Goal: Task Accomplishment & Management: Manage account settings

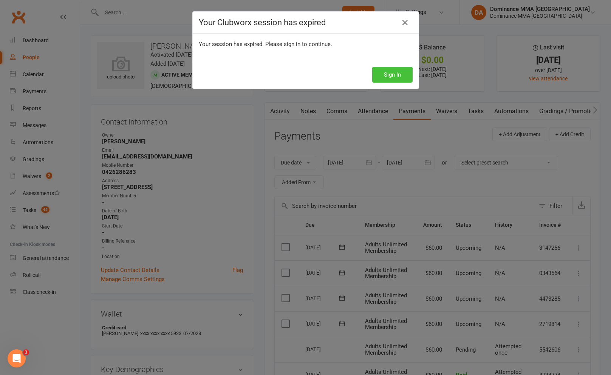
click at [393, 69] on button "Sign In" at bounding box center [392, 75] width 40 height 16
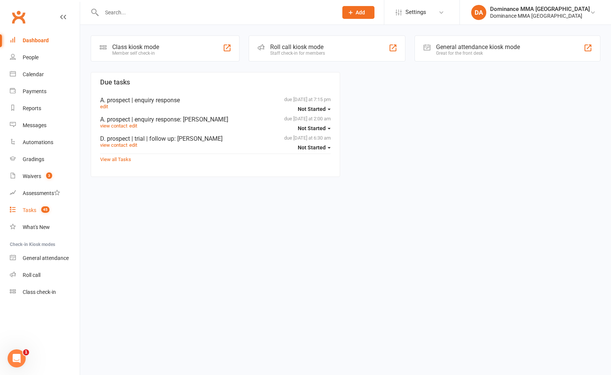
click at [41, 217] on link "Tasks 45" at bounding box center [45, 210] width 70 height 17
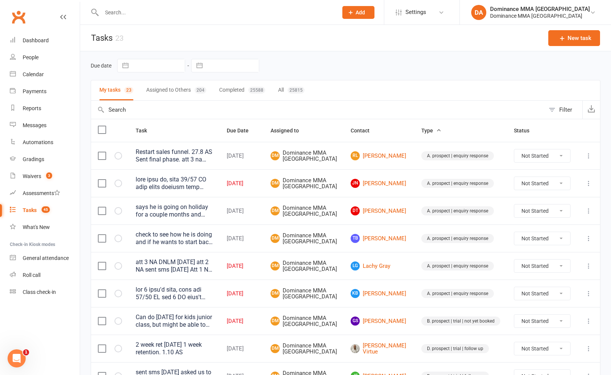
click at [178, 16] on input "text" at bounding box center [215, 12] width 233 height 11
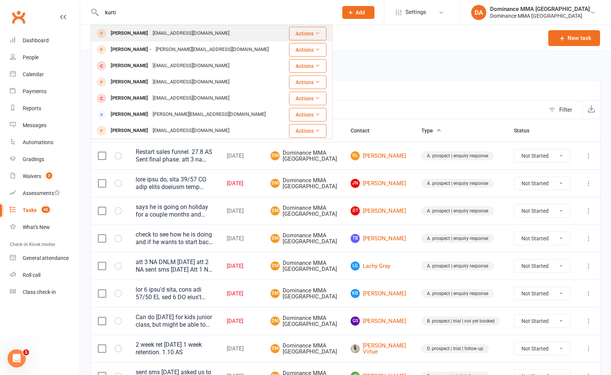
type input "kurti"
click at [150, 38] on div "[EMAIL_ADDRESS][DOMAIN_NAME]" at bounding box center [190, 33] width 81 height 11
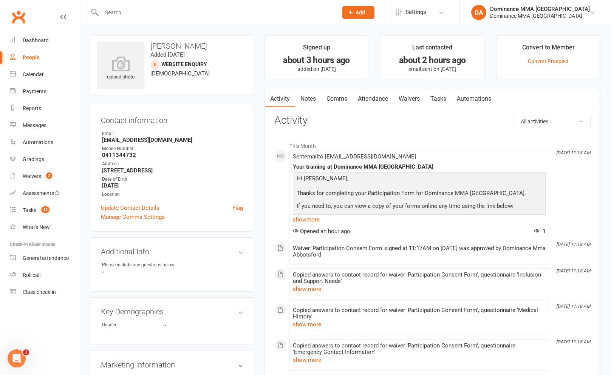
click at [308, 105] on link "Notes" at bounding box center [308, 98] width 26 height 17
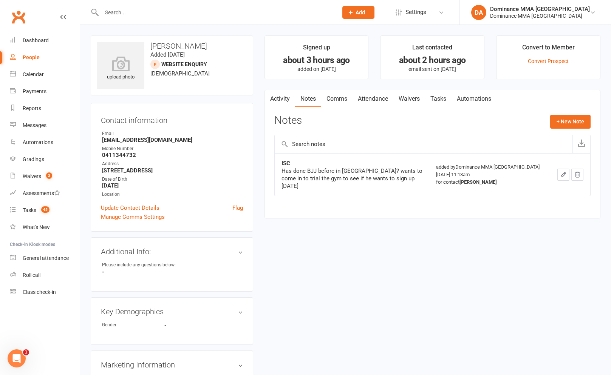
click at [406, 103] on link "Waivers" at bounding box center [409, 98] width 32 height 17
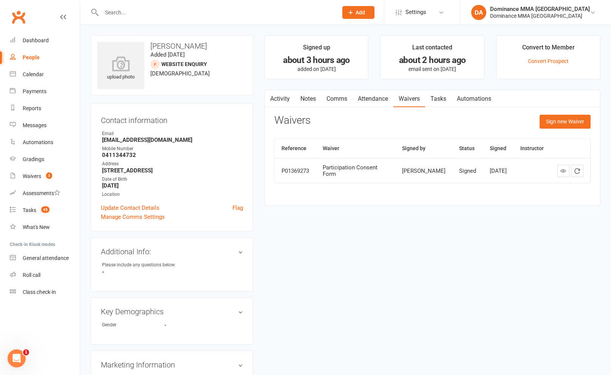
click at [304, 98] on link "Notes" at bounding box center [308, 98] width 26 height 17
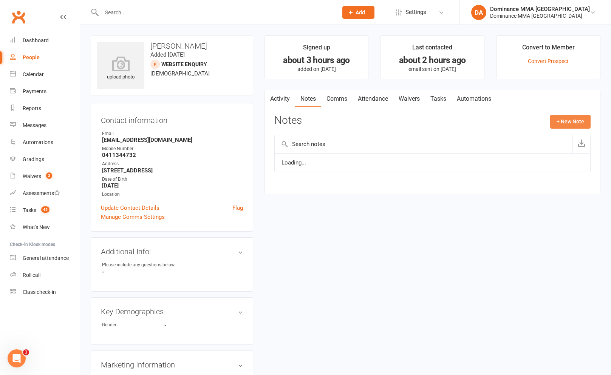
click at [563, 123] on button "+ New Note" at bounding box center [570, 122] width 40 height 14
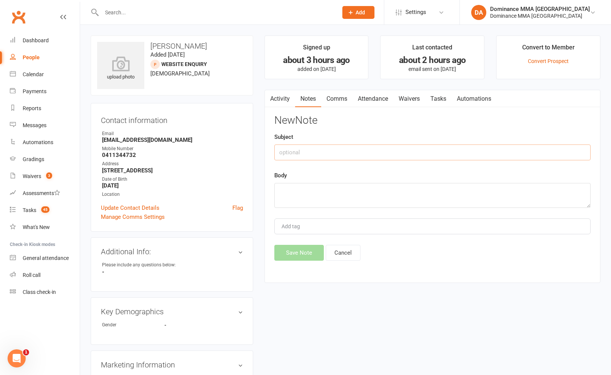
click at [395, 148] on input "text" at bounding box center [432, 153] width 316 height 16
type input "Online ft submission"
paste textarea "ate:[DATE]T22:55:43Z First Name:[PERSON_NAME] Last Name:Arlidge Email:[EMAIL_AD…"
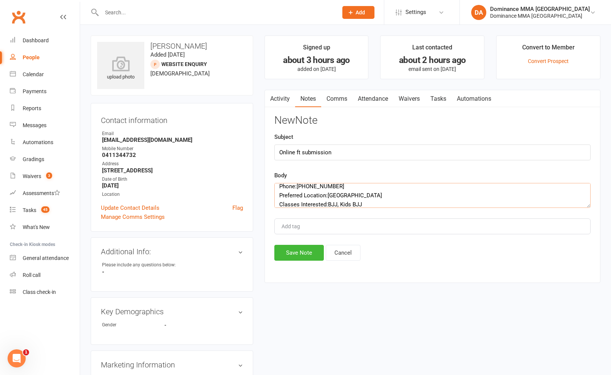
scroll to position [36, 0]
type textarea "ate:[DATE]T22:55:43Z First Name:[PERSON_NAME] Last Name:Arlidge Email:[EMAIL_AD…"
click at [308, 251] on button "Save Note" at bounding box center [298, 253] width 49 height 16
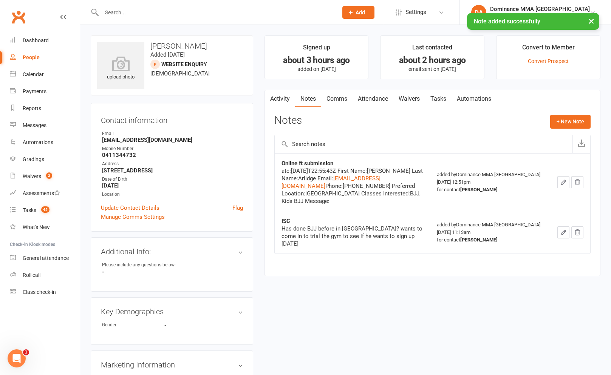
click at [384, 99] on link "Attendance" at bounding box center [372, 98] width 41 height 17
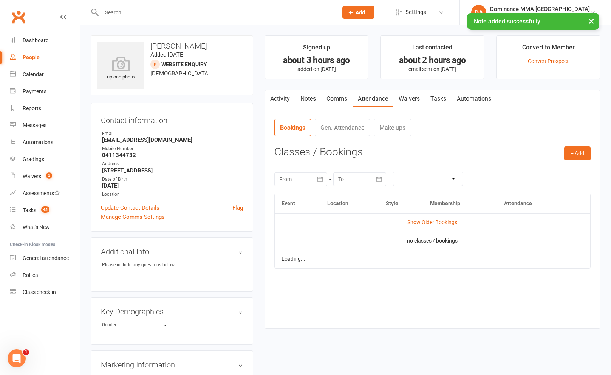
click at [421, 97] on link "Waivers" at bounding box center [409, 98] width 32 height 17
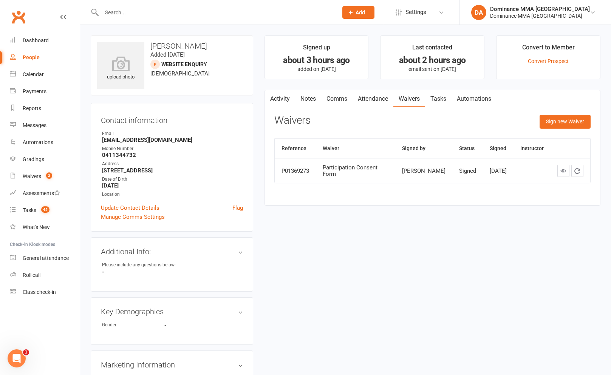
click at [361, 102] on link "Attendance" at bounding box center [372, 98] width 41 height 17
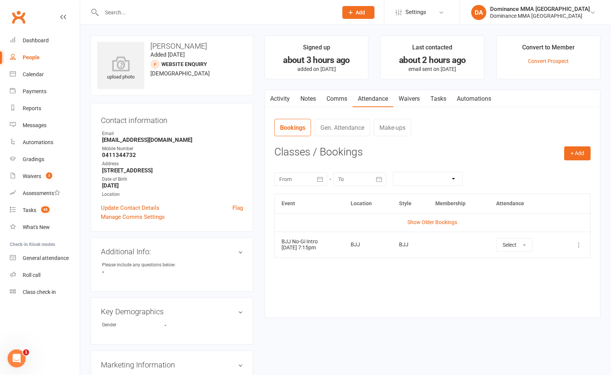
click at [384, 4] on div "Prospect Member Non-attending contact Class / event Appointment Task Bulk messa…" at bounding box center [357, 12] width 51 height 25
drag, startPoint x: 394, startPoint y: 9, endPoint x: 355, endPoint y: 30, distance: 44.6
click at [374, 10] on button "Add" at bounding box center [358, 12] width 32 height 13
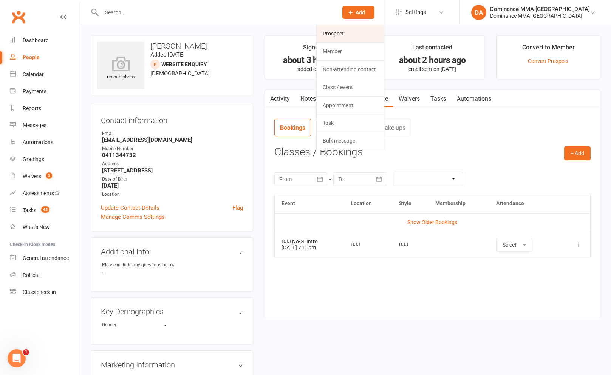
click at [349, 37] on link "Prospect" at bounding box center [349, 33] width 67 height 17
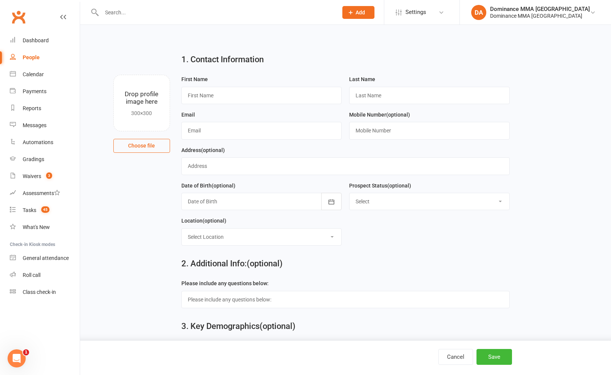
click at [217, 109] on div "First Name" at bounding box center [261, 92] width 168 height 35
click at [217, 100] on input "text" at bounding box center [261, 95] width 160 height 17
type input "[PERSON_NAME]"
paste input "[EMAIL_ADDRESS][DOMAIN_NAME]"
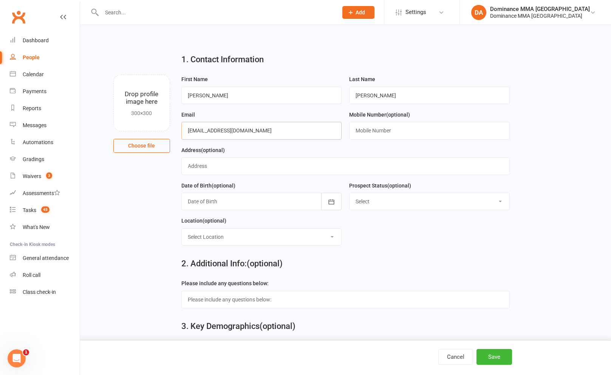
type input "[EMAIL_ADDRESS][DOMAIN_NAME]"
paste input "0412112577"
drag, startPoint x: 400, startPoint y: 130, endPoint x: 397, endPoint y: 138, distance: 8.8
click at [400, 130] on input "text" at bounding box center [429, 130] width 160 height 17
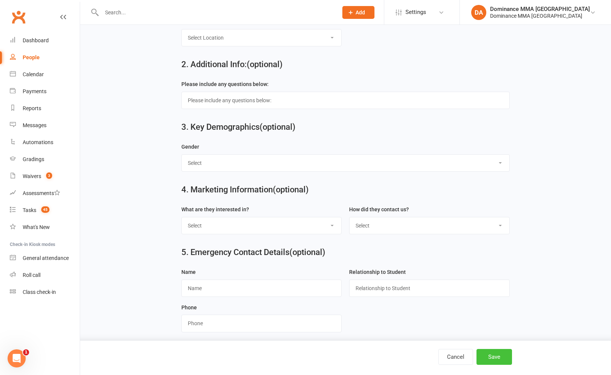
type input "0412112577"
click at [502, 360] on button "Save" at bounding box center [493, 357] width 35 height 16
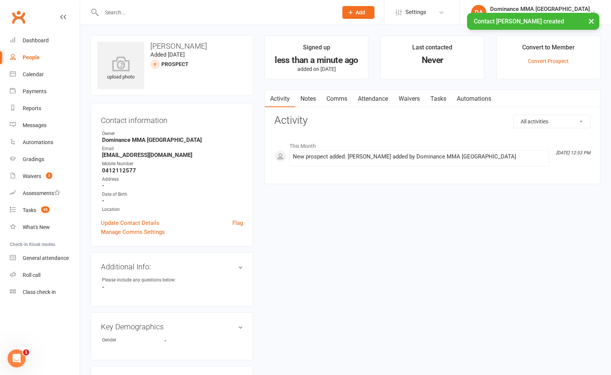
drag, startPoint x: 328, startPoint y: 116, endPoint x: 314, endPoint y: 108, distance: 16.2
click at [325, 115] on h3 "Activity" at bounding box center [432, 121] width 316 height 12
click at [312, 106] on link "Notes" at bounding box center [308, 98] width 26 height 17
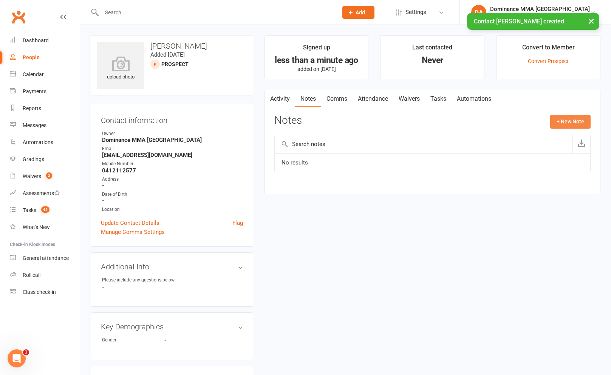
click at [568, 120] on button "+ New Note" at bounding box center [570, 122] width 40 height 14
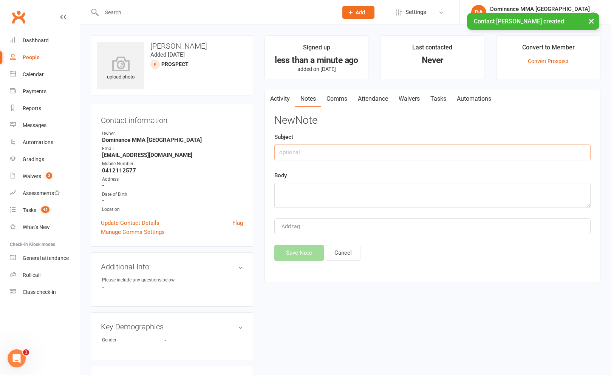
click at [388, 157] on input "text" at bounding box center [432, 153] width 316 height 16
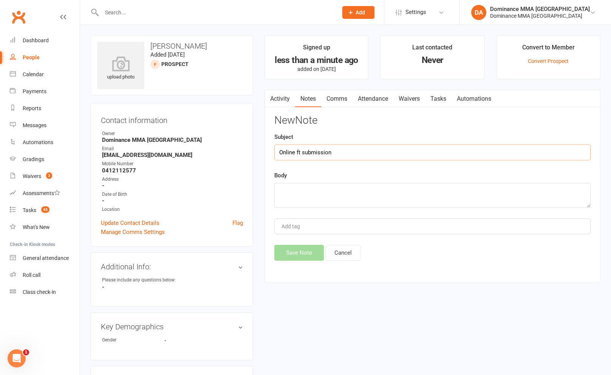
type input "Online ft submission"
paste textarea "First Name: [PERSON_NAME] Last Name: [PERSON_NAME] Email Address: [EMAIL_ADDRES…"
type textarea "First Name: [PERSON_NAME] Last Name: [PERSON_NAME] Email Address: [EMAIL_ADDRES…"
click at [309, 253] on button "Save Note" at bounding box center [298, 253] width 49 height 16
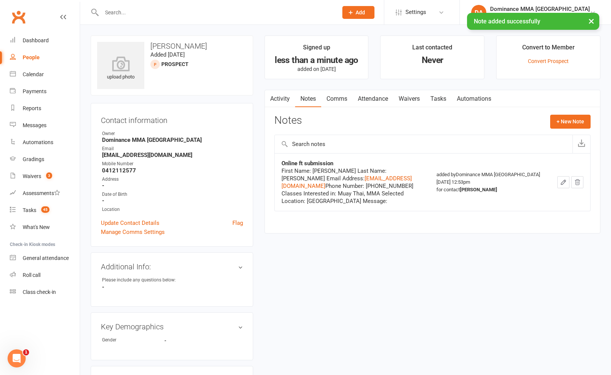
click at [441, 106] on link "Tasks" at bounding box center [438, 98] width 26 height 17
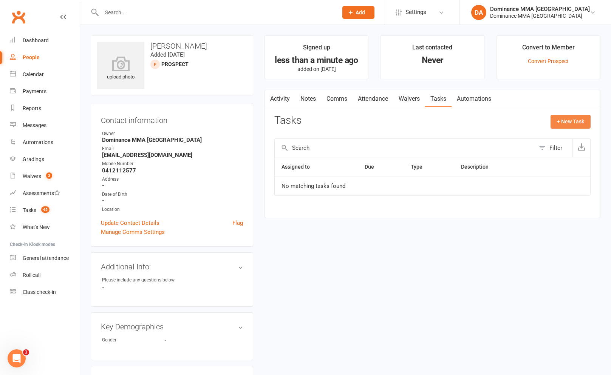
click at [566, 117] on button "+ New Task" at bounding box center [570, 122] width 40 height 14
select select "12631"
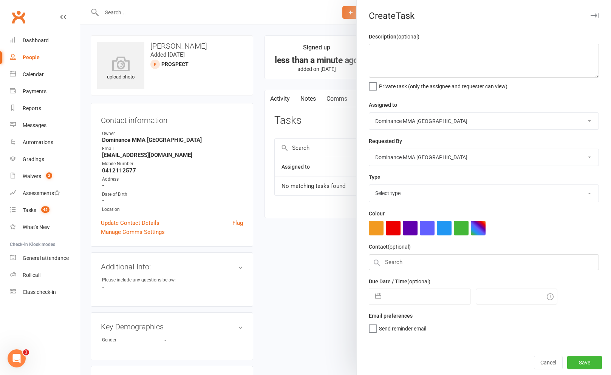
click at [422, 199] on select "Select type" at bounding box center [483, 193] width 229 height 17
select select "3860"
click at [369, 186] on select "Select type A. prospect | enquiry response B. prospect | trial | not yet booked…" at bounding box center [483, 193] width 229 height 17
click at [410, 69] on textarea at bounding box center [484, 61] width 230 height 34
type textarea "att 1 na sent sms [DATE] Do ISC [DATE]"
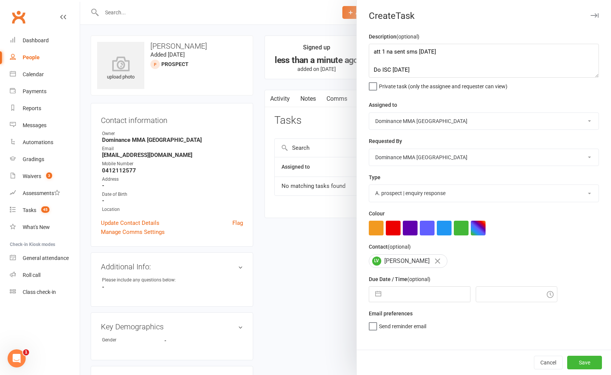
click at [415, 282] on small "(optional)" at bounding box center [418, 279] width 23 height 6
select select "8"
select select "2025"
select select "9"
select select "2025"
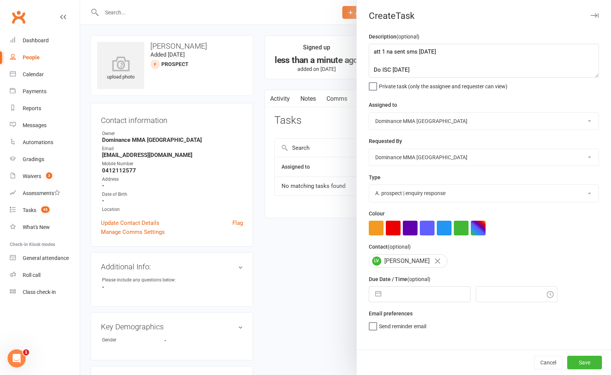
select select "10"
select select "2025"
click at [415, 291] on input "text" at bounding box center [427, 294] width 85 height 15
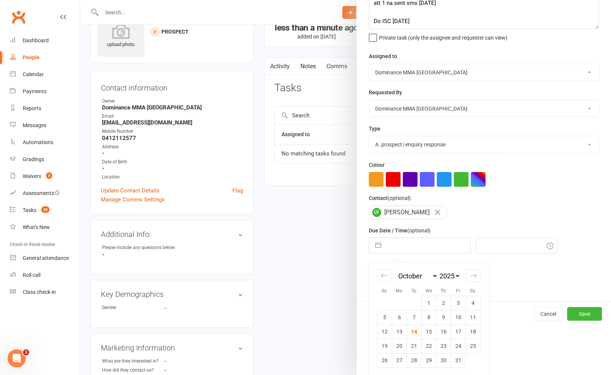
scroll to position [51, 0]
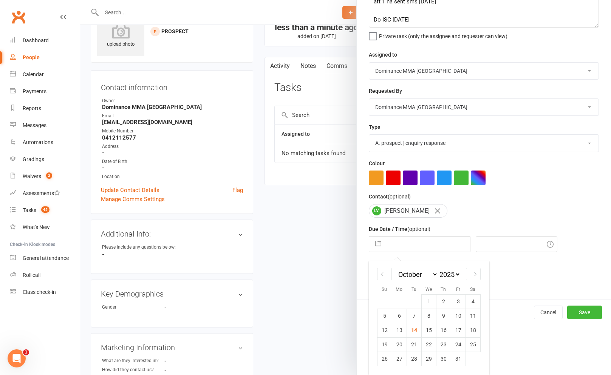
click at [426, 327] on td "15" at bounding box center [428, 330] width 15 height 14
type input "[DATE]"
type input "1:00pm"
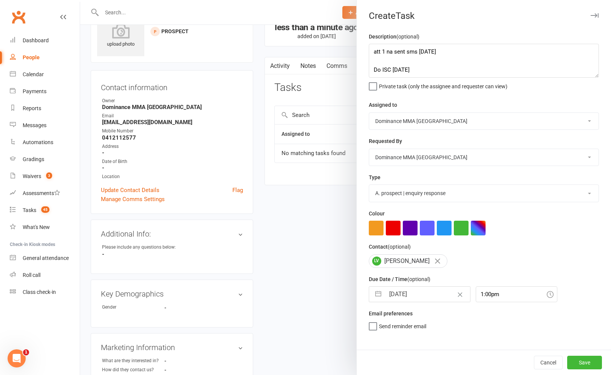
scroll to position [0, 0]
click at [575, 362] on button "Save" at bounding box center [584, 363] width 35 height 14
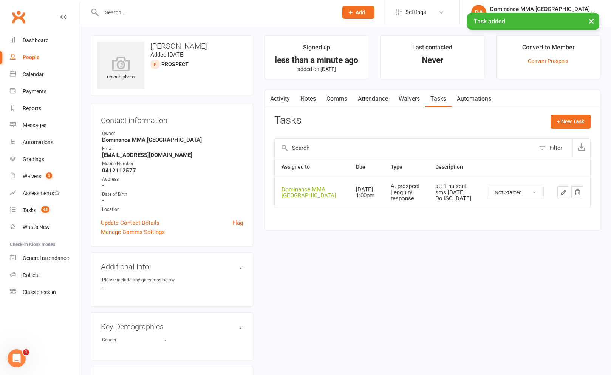
click at [111, 168] on strong "0412112577" at bounding box center [172, 170] width 141 height 7
copy strong "0412112577"
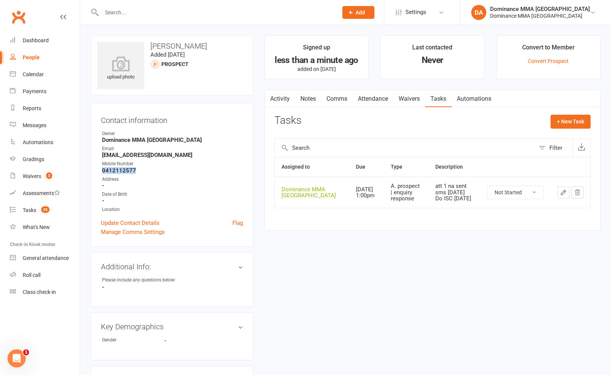
click at [308, 91] on link "Notes" at bounding box center [308, 98] width 26 height 17
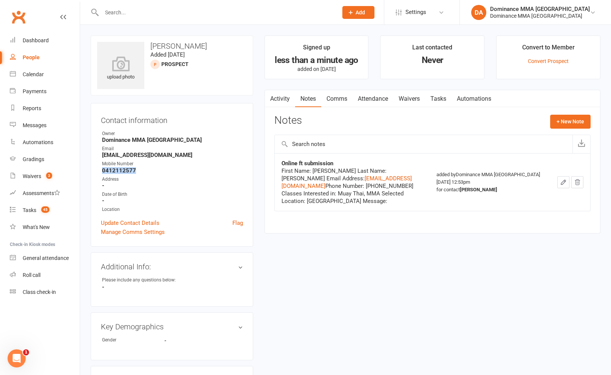
click at [414, 94] on link "Waivers" at bounding box center [409, 98] width 32 height 17
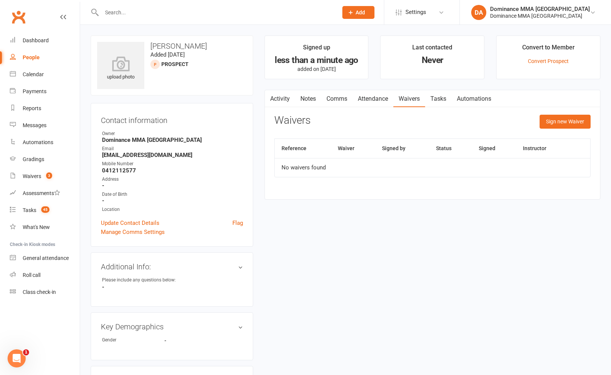
click at [361, 178] on div "Reference Waiver Signed by Status Signed Instructor No waivers found" at bounding box center [432, 163] width 316 height 49
click at [539, 121] on button "Sign new Waiver" at bounding box center [564, 122] width 51 height 14
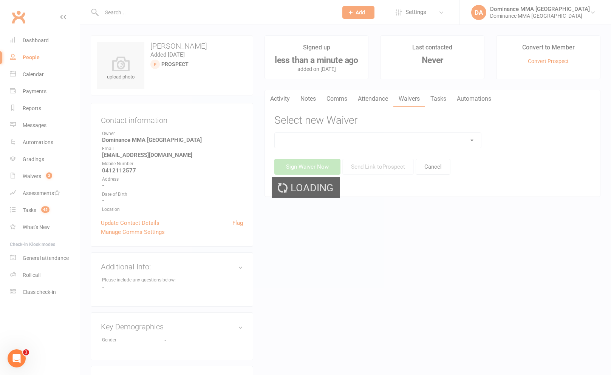
click at [357, 137] on div "Loading" at bounding box center [305, 187] width 611 height 375
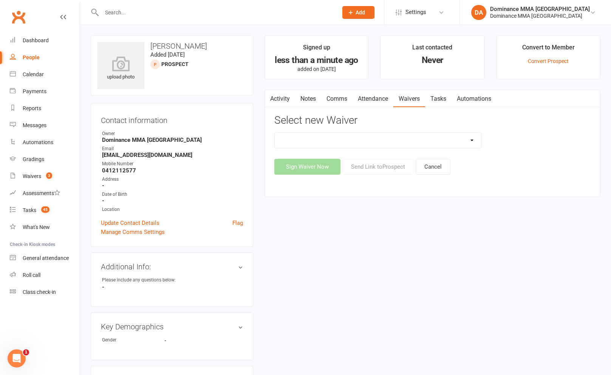
click at [357, 137] on select "Member | Cancellation | Adults Member | Injury Report Form (FOH staff use only)…" at bounding box center [378, 140] width 206 height 15
select select "45"
click at [275, 133] on select "Member | Cancellation | Adults Member | Injury Report Form (FOH staff use only)…" at bounding box center [378, 140] width 206 height 15
click at [380, 164] on button "Send Link to [GEOGRAPHIC_DATA]" at bounding box center [377, 167] width 71 height 16
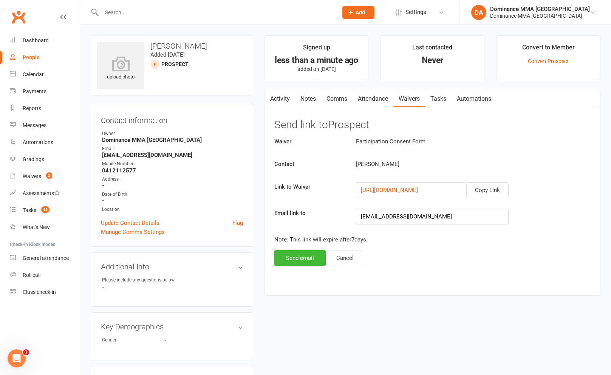
click at [308, 267] on div "Activity Notes Comms Attendance Waivers Tasks Automations Send link to Prospect…" at bounding box center [432, 193] width 336 height 206
click at [310, 263] on button "Send email" at bounding box center [299, 258] width 51 height 16
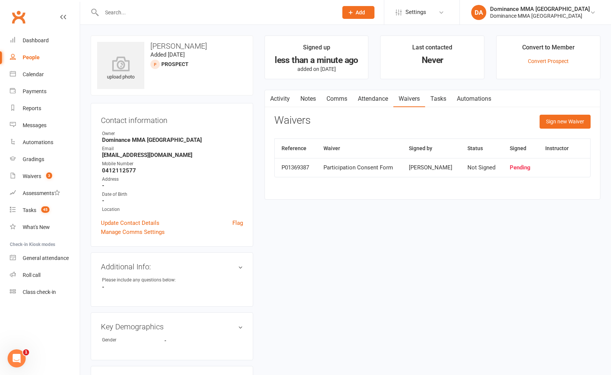
click at [345, 89] on main "Signed up less than a minute ago added on [DATE] Last contacted Never Convert t…" at bounding box center [432, 121] width 347 height 172
click at [343, 93] on link "Comms" at bounding box center [336, 98] width 31 height 17
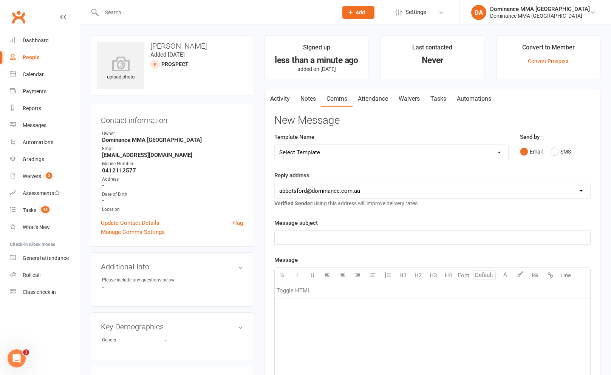
click at [296, 102] on link "Notes" at bounding box center [308, 98] width 26 height 17
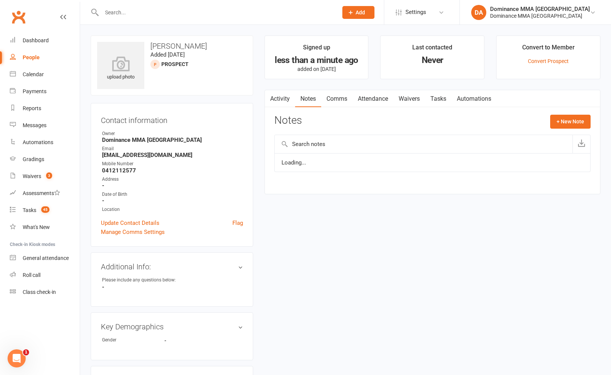
click at [390, 98] on link "Attendance" at bounding box center [372, 98] width 41 height 17
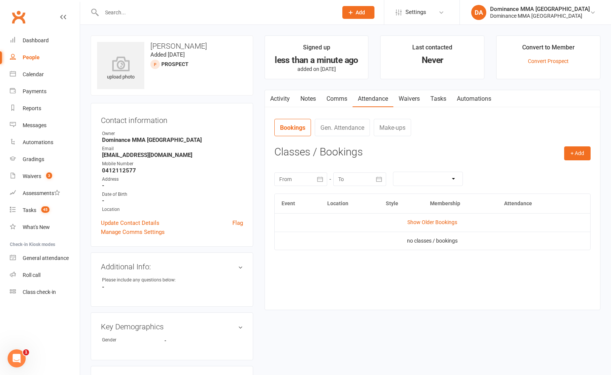
click at [589, 141] on nav "Bookings Gen. Attendance Make-ups" at bounding box center [432, 130] width 316 height 23
click at [577, 154] on button "+ Add" at bounding box center [577, 154] width 26 height 14
drag, startPoint x: 548, startPoint y: 166, endPoint x: 544, endPoint y: 167, distance: 3.8
click at [548, 166] on link "Book Event" at bounding box center [552, 170] width 75 height 15
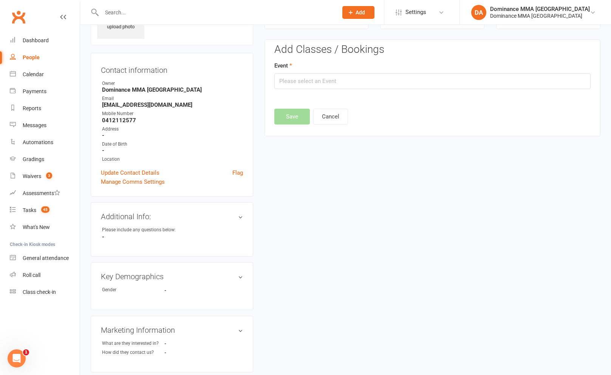
scroll to position [52, 0]
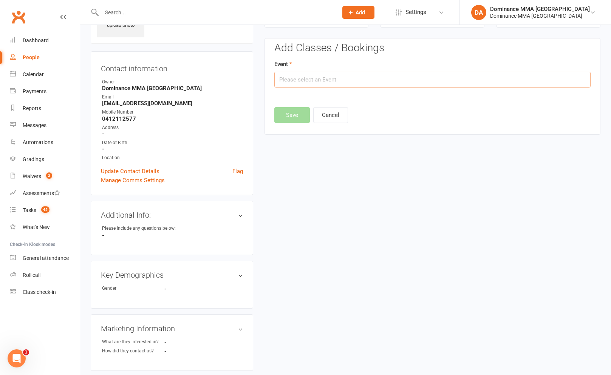
click at [331, 85] on input "text" at bounding box center [432, 80] width 316 height 16
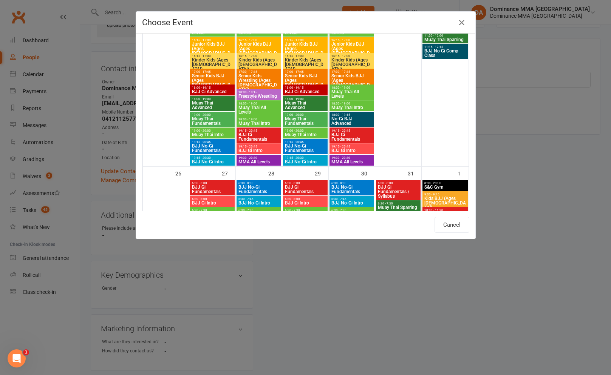
scroll to position [885, 0]
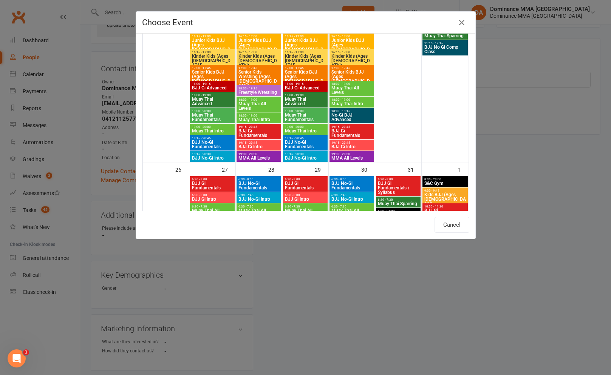
click at [214, 129] on span "Muay Thai Intro" at bounding box center [212, 131] width 42 height 5
type input "Muay Thai Intro - [DATE] 7:00:00 PM"
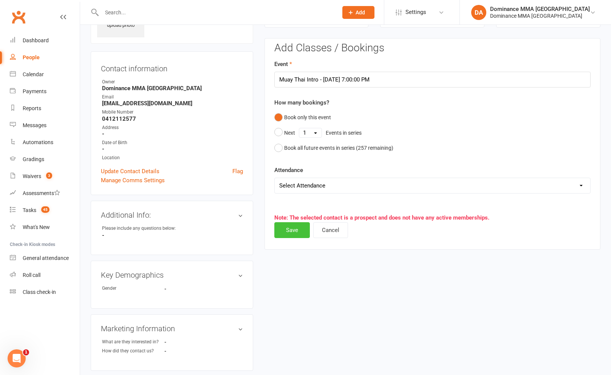
click at [300, 227] on button "Save" at bounding box center [291, 230] width 35 height 16
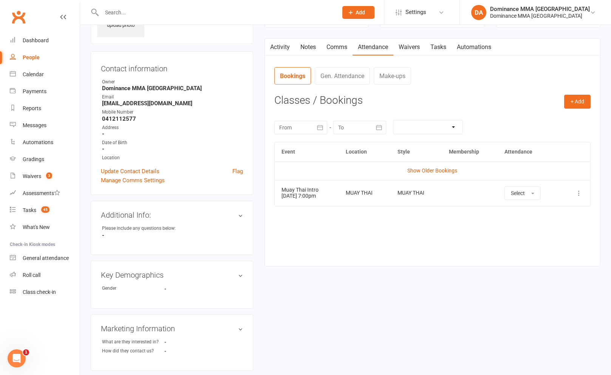
scroll to position [63, 0]
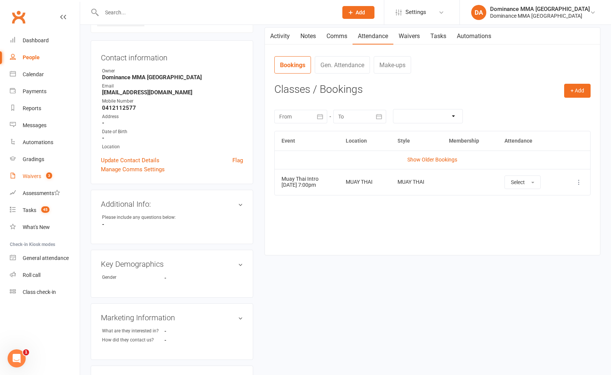
click at [45, 175] on count-badge "3" at bounding box center [47, 176] width 10 height 6
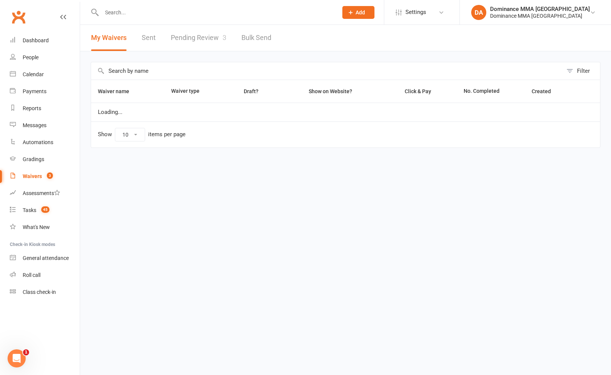
click at [208, 39] on link "Pending Review 3" at bounding box center [199, 38] width 56 height 26
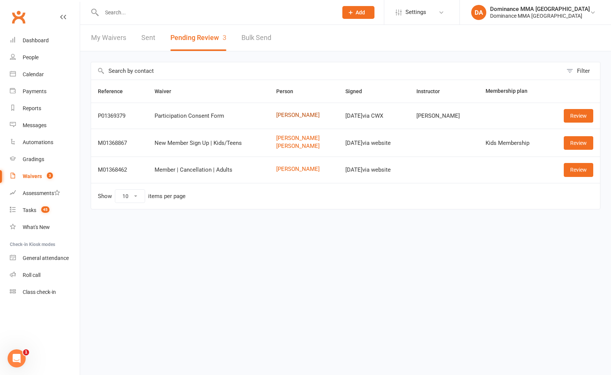
click at [288, 117] on link "[PERSON_NAME]" at bounding box center [303, 115] width 55 height 6
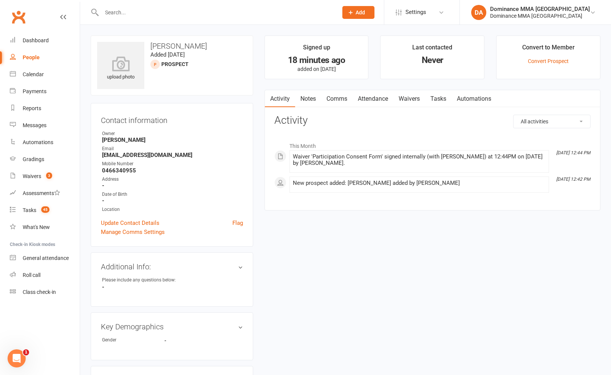
click at [310, 111] on div "Activity Notes Comms Attendance Waivers Tasks Automations All activities Bookin…" at bounding box center [432, 150] width 336 height 121
click at [312, 97] on link "Notes" at bounding box center [308, 98] width 26 height 17
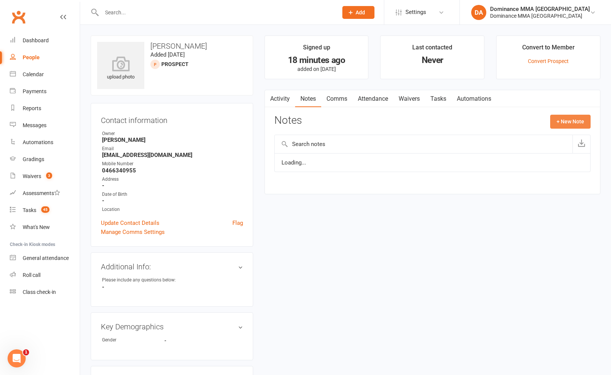
click at [561, 125] on button "+ New Note" at bounding box center [570, 122] width 40 height 14
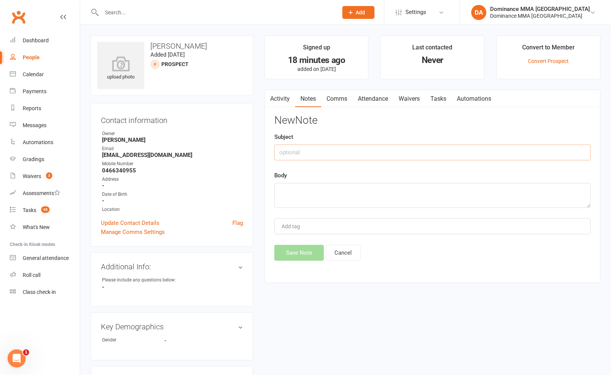
click at [360, 150] on input "text" at bounding box center [432, 153] width 316 height 16
type input "ISC"
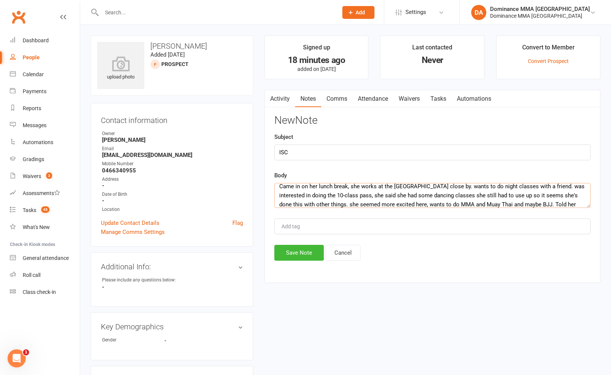
scroll to position [14, 0]
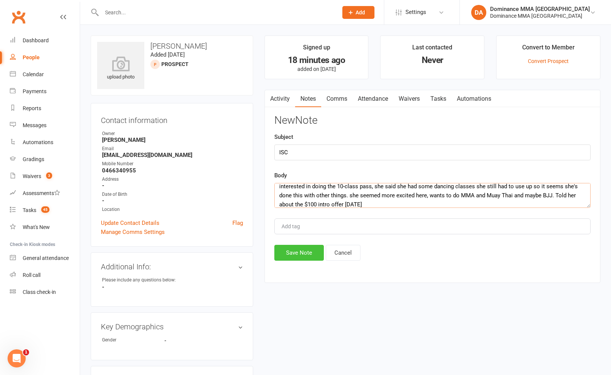
type textarea "Came in on her lunch break, she works at the [GEOGRAPHIC_DATA] close by. wants …"
click at [279, 256] on button "Save Note" at bounding box center [298, 253] width 49 height 16
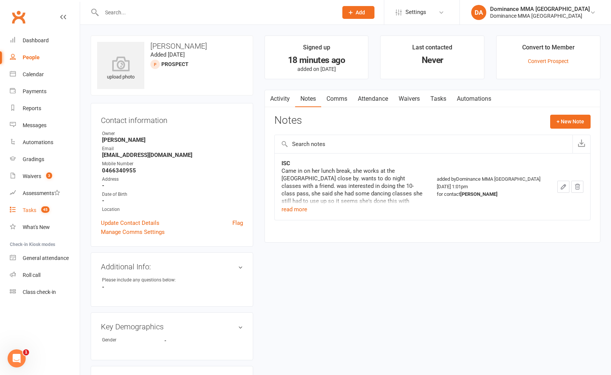
click at [45, 204] on link "Tasks 45" at bounding box center [45, 210] width 70 height 17
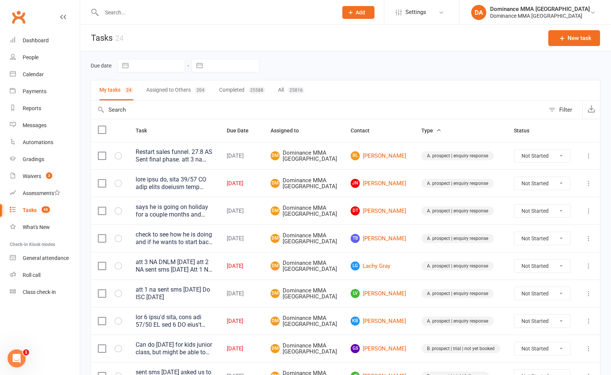
click at [222, 77] on div "Due date Navigate forward to interact with the calendar and select a date. Pres…" at bounding box center [345, 65] width 509 height 29
select select "8"
select select "2025"
select select "9"
select select "2025"
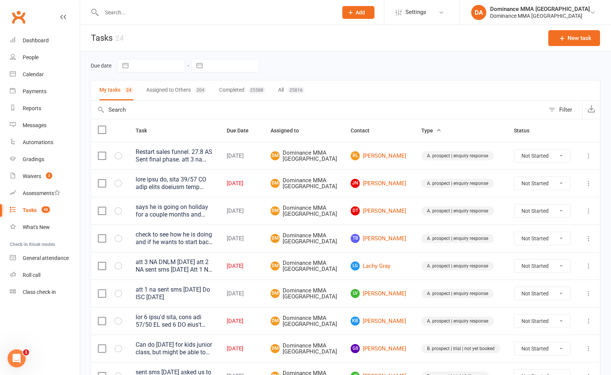
select select "10"
select select "2025"
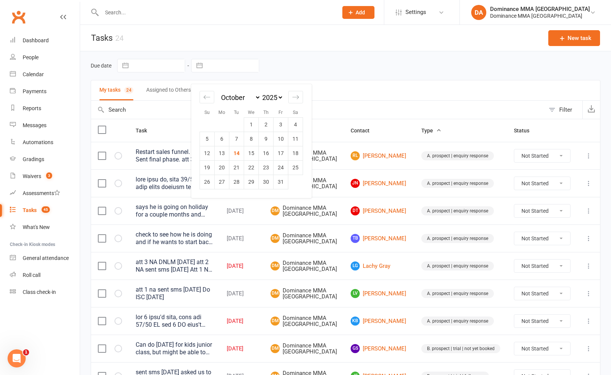
click at [225, 69] on input "text" at bounding box center [232, 65] width 52 height 13
click at [240, 148] on td "14" at bounding box center [236, 153] width 15 height 14
type input "[DATE]"
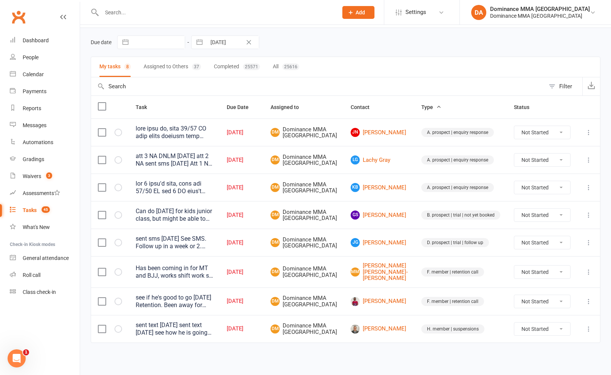
scroll to position [48, 0]
